Goal: Task Accomplishment & Management: Use online tool/utility

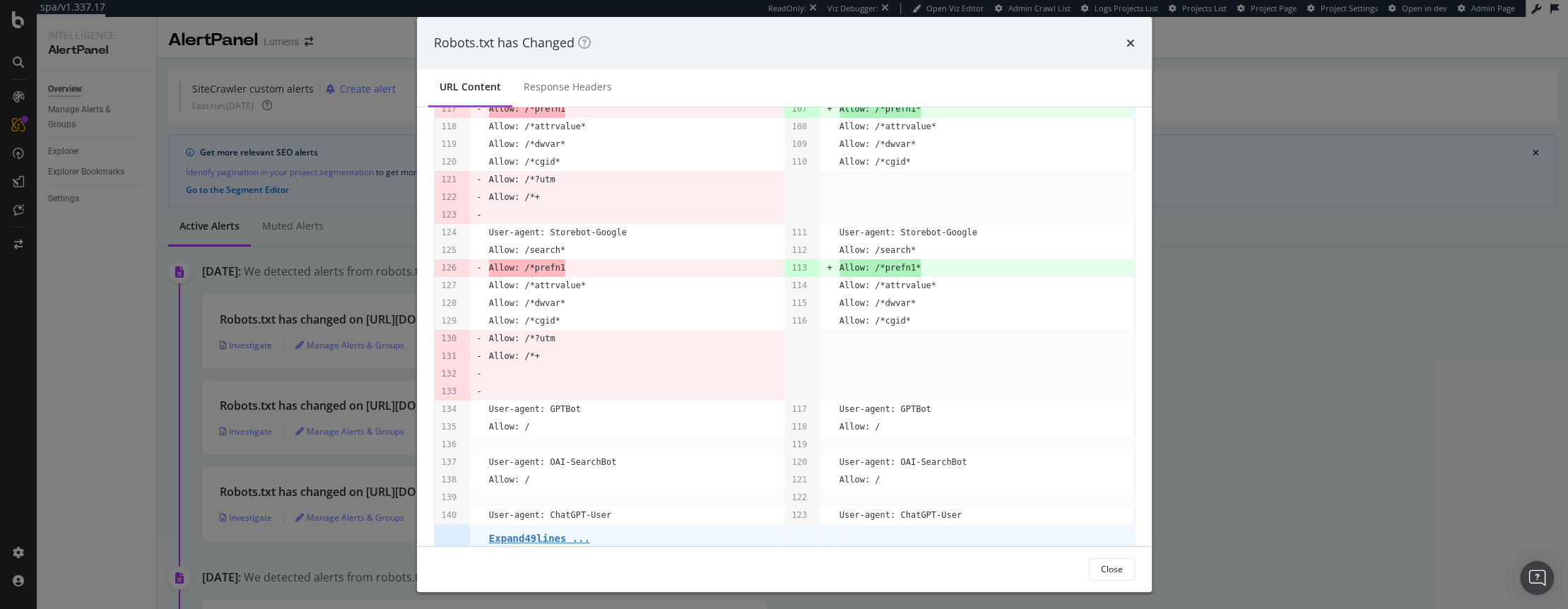
scroll to position [666, 0]
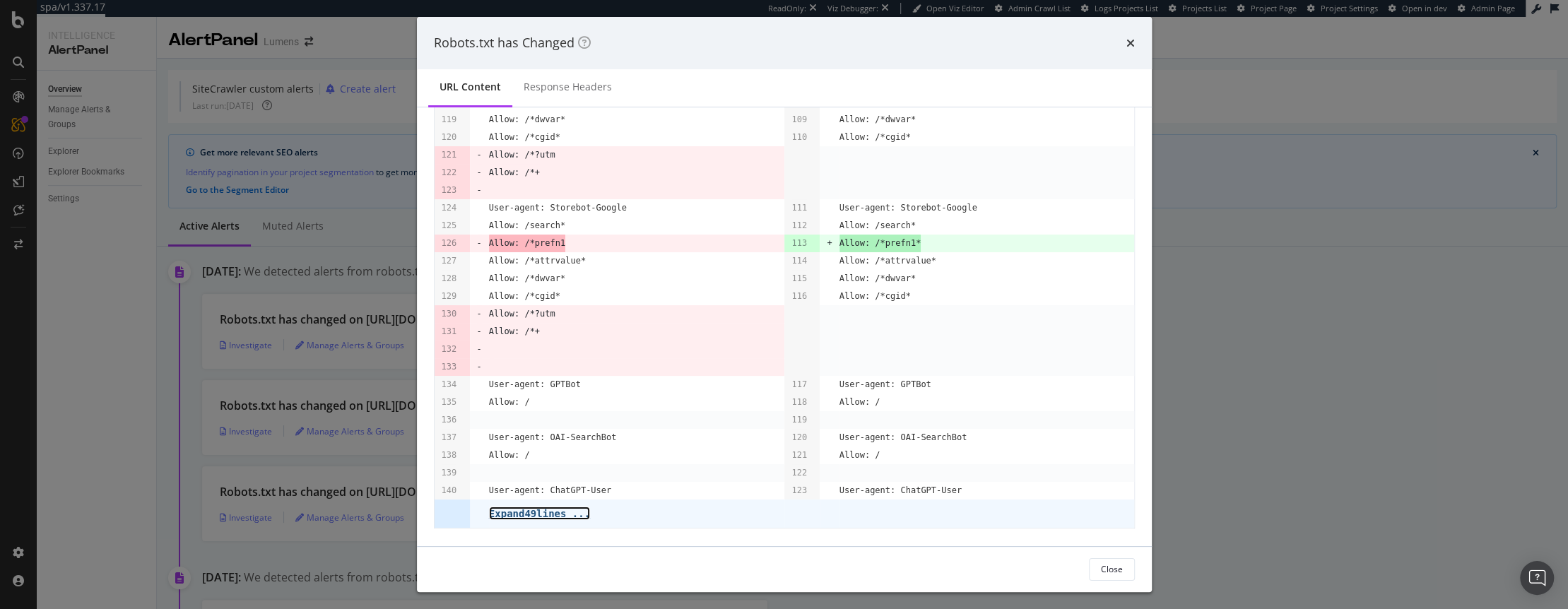
click at [555, 515] on pre "Expand 49 lines ..." at bounding box center [539, 514] width 101 height 11
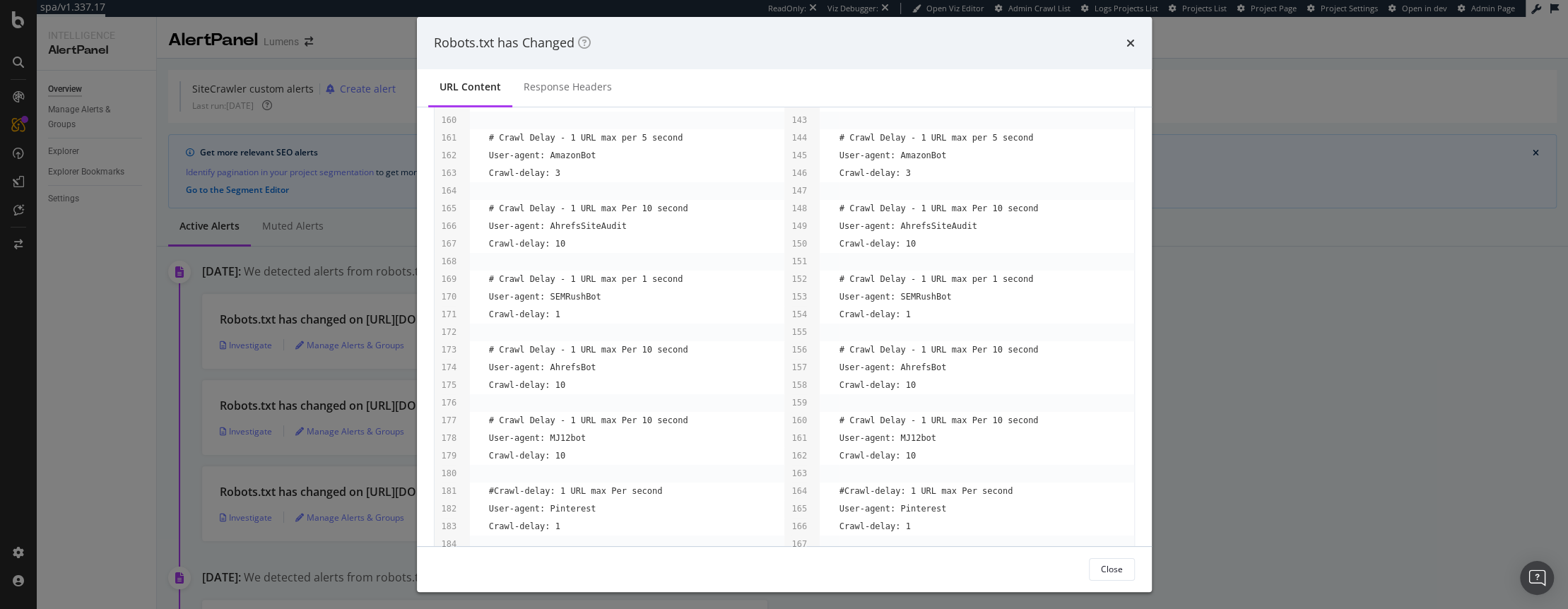
scroll to position [1504, 0]
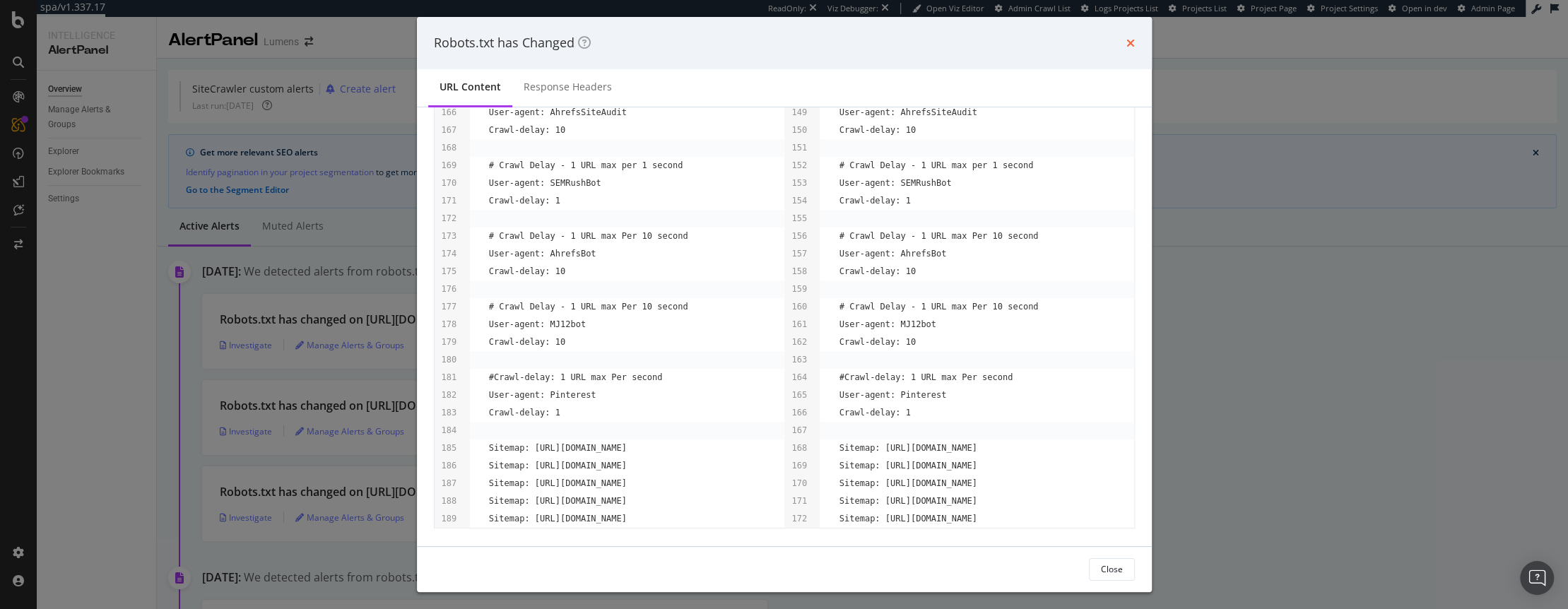
click at [1126, 41] on icon "times" at bounding box center [1130, 43] width 8 height 11
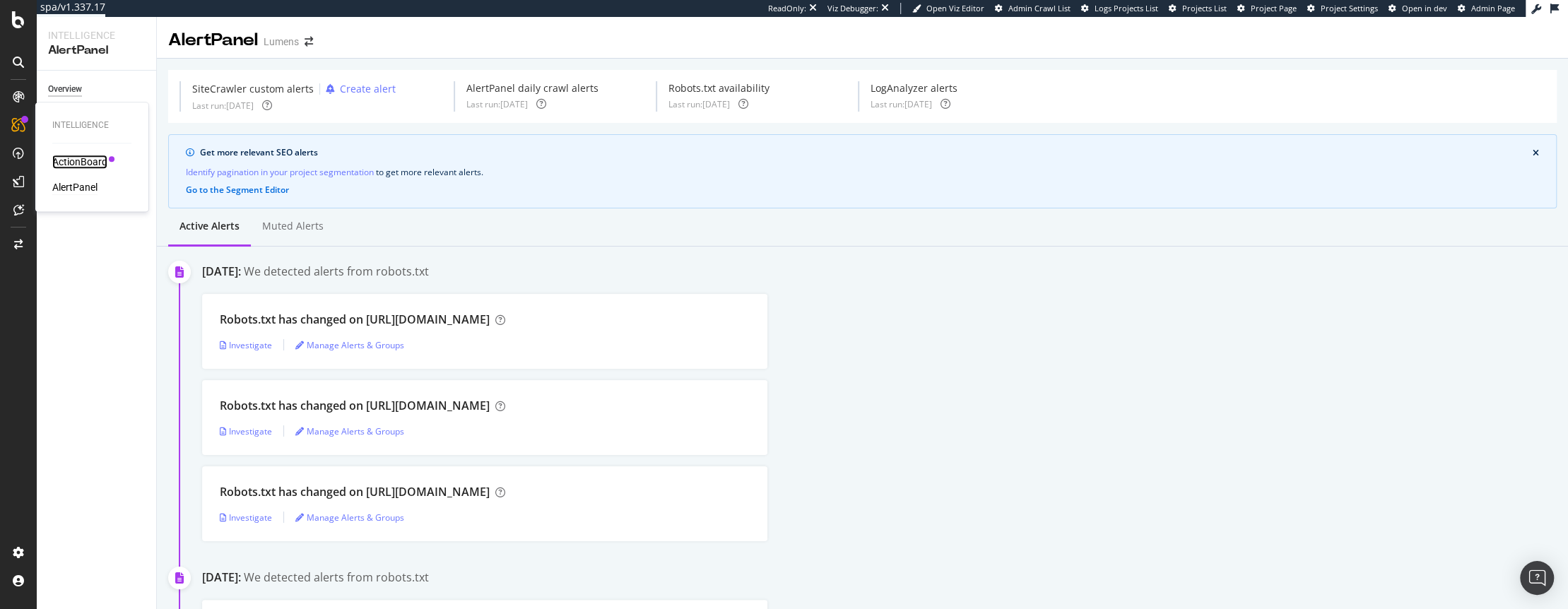
click at [71, 163] on div "ActionBoard" at bounding box center [80, 161] width 55 height 14
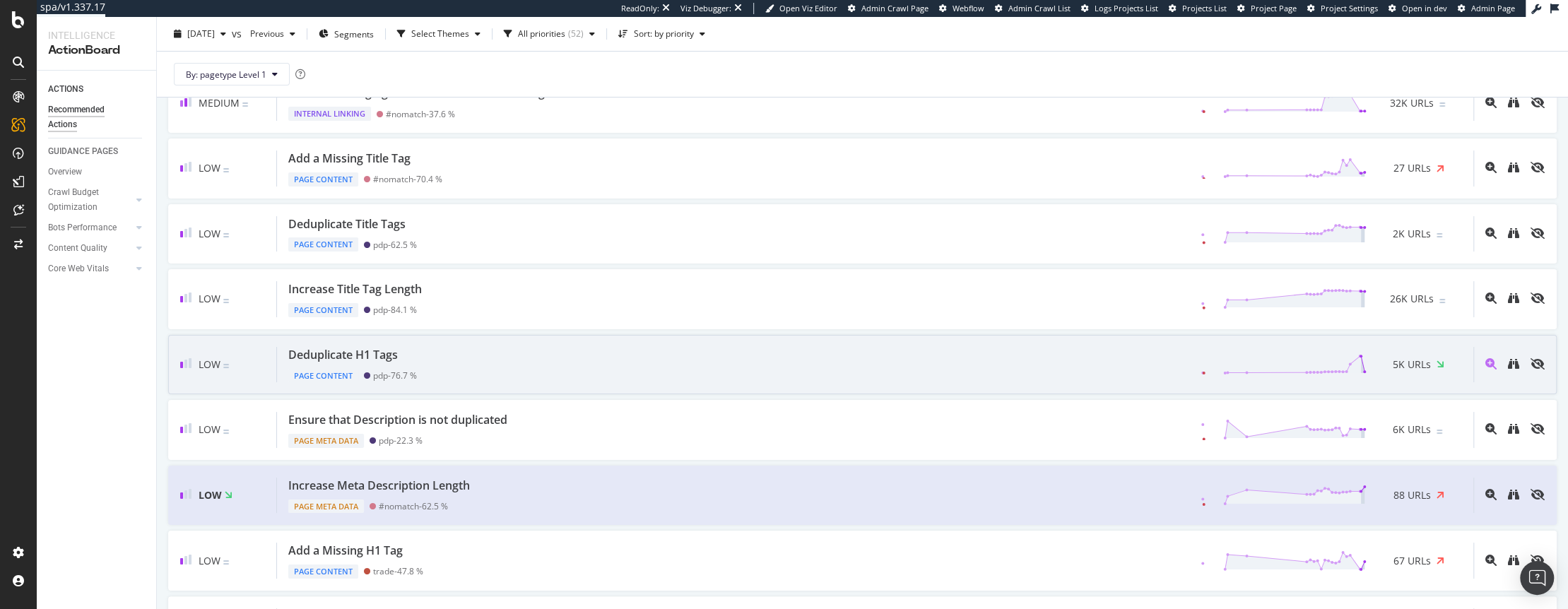
scroll to position [465, 0]
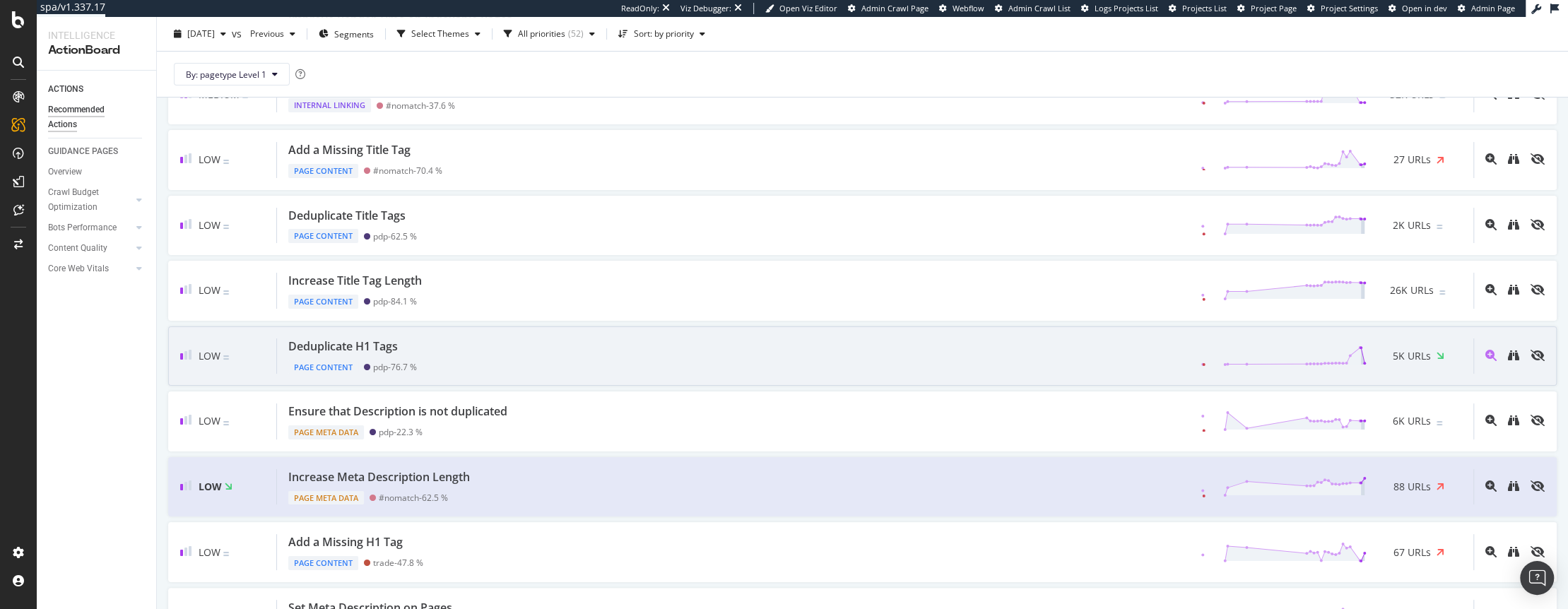
click at [508, 350] on div "Deduplicate H1 Tags Page Content pdp - 76.7 % 5K URLs" at bounding box center [875, 356] width 1196 height 36
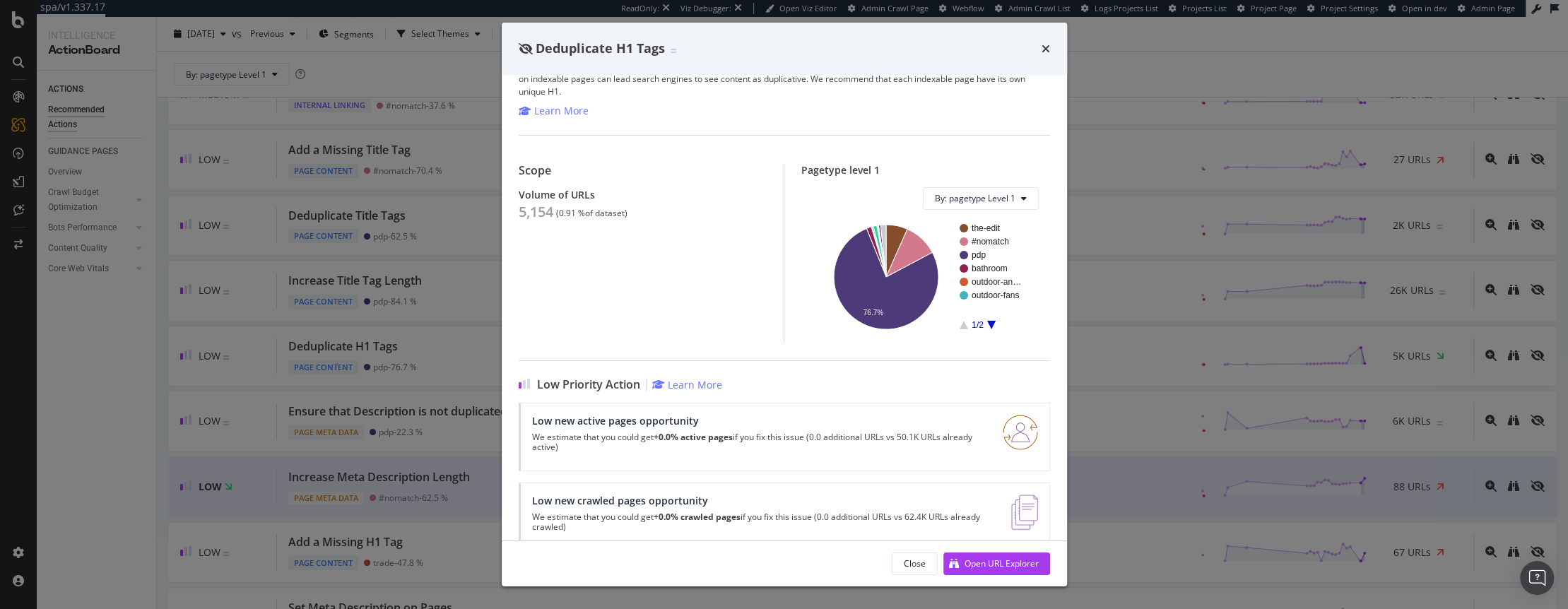
scroll to position [74, 0]
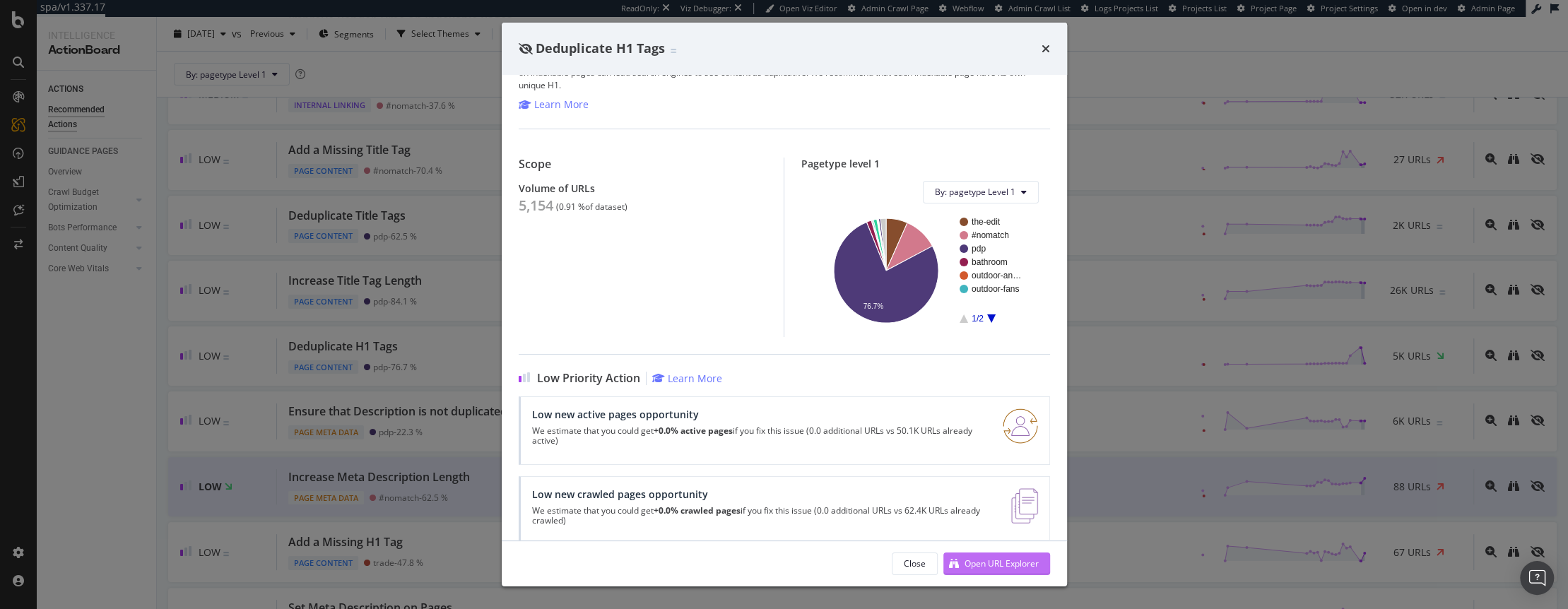
click at [980, 566] on div "Open URL Explorer" at bounding box center [1002, 563] width 74 height 12
